Goal: Navigation & Orientation: Find specific page/section

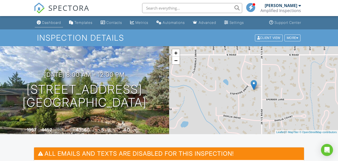
click at [37, 25] on link "Dashboard" at bounding box center [49, 22] width 28 height 9
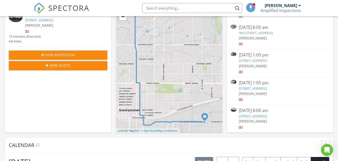
scroll to position [92, 0]
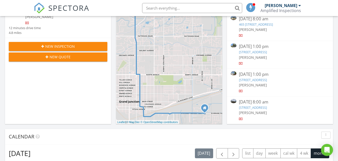
click at [267, 78] on link "3152 Pear Pond Ct, Grand Junction, CO 81504" at bounding box center [253, 79] width 28 height 5
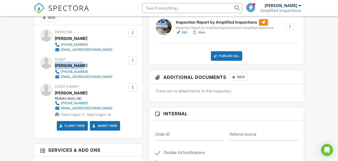
drag, startPoint x: 82, startPoint y: 65, endPoint x: 57, endPoint y: 65, distance: 25.0
click at [56, 65] on div "Jeremy Zako" at bounding box center [86, 66] width 62 height 8
copy div "Jeremy Zako"
click at [327, 95] on div "Dashboard Templates Contacts Metrics Automations Advanced Settings Support Cent…" at bounding box center [169, 150] width 338 height 668
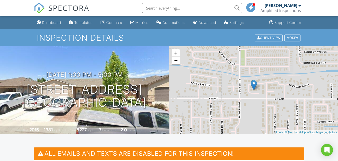
click at [52, 25] on link "Dashboard" at bounding box center [49, 22] width 28 height 9
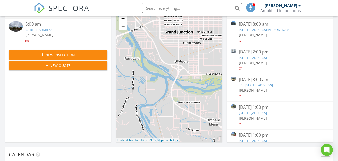
scroll to position [24, 0]
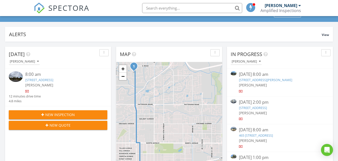
click at [19, 79] on img at bounding box center [16, 76] width 14 height 11
